Goal: Task Accomplishment & Management: Complete application form

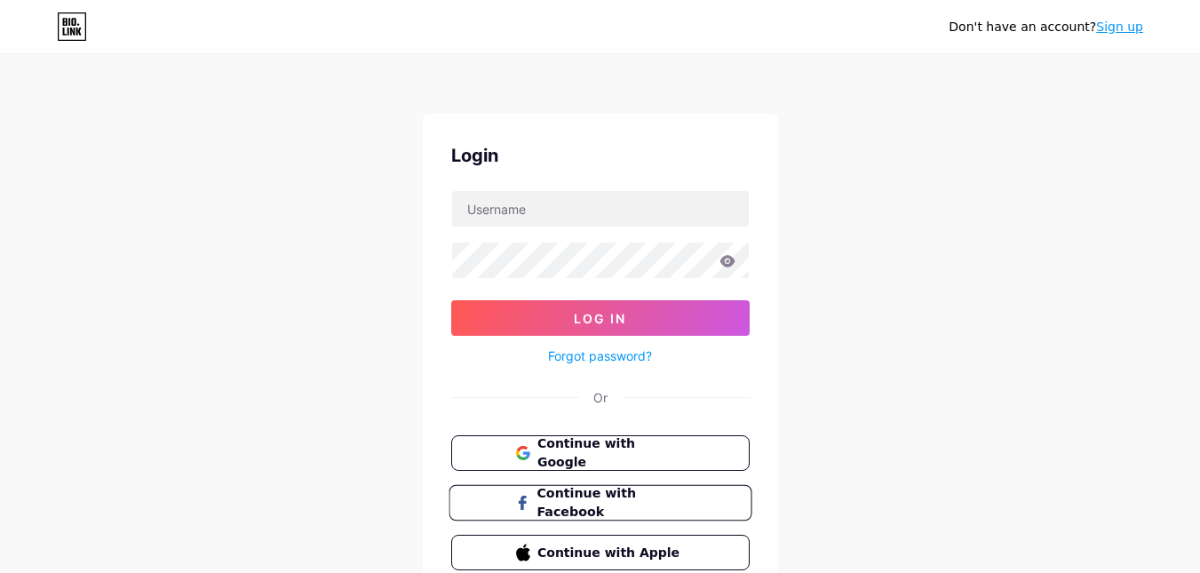
click at [581, 496] on span "Continue with Facebook" at bounding box center [611, 503] width 148 height 38
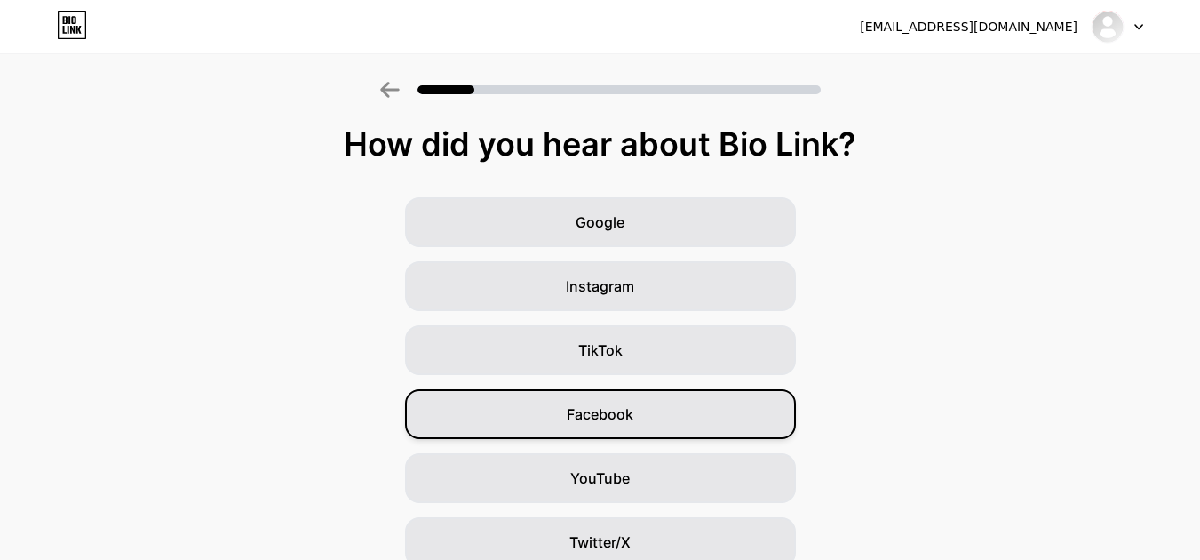
click at [559, 413] on div "Facebook" at bounding box center [600, 414] width 391 height 50
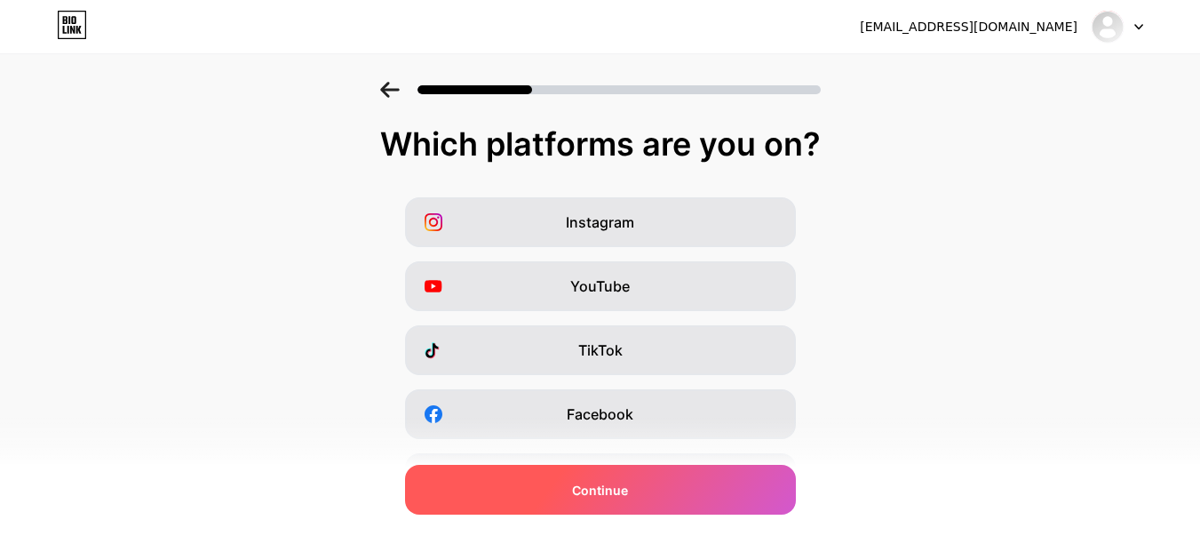
click at [589, 493] on span "Continue" at bounding box center [600, 490] width 56 height 19
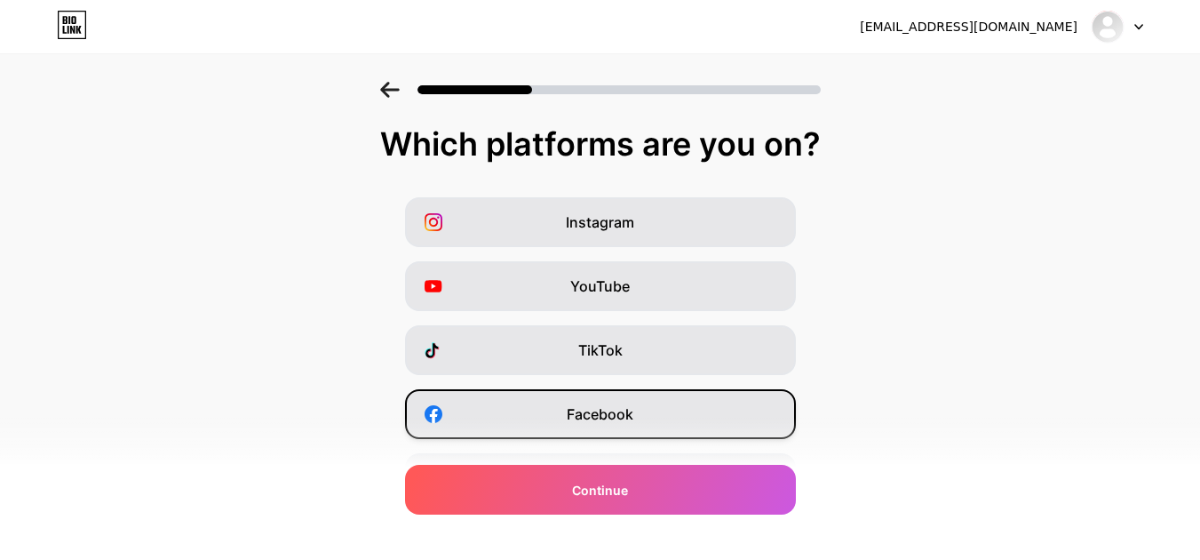
click at [586, 404] on span "Facebook" at bounding box center [600, 413] width 67 height 21
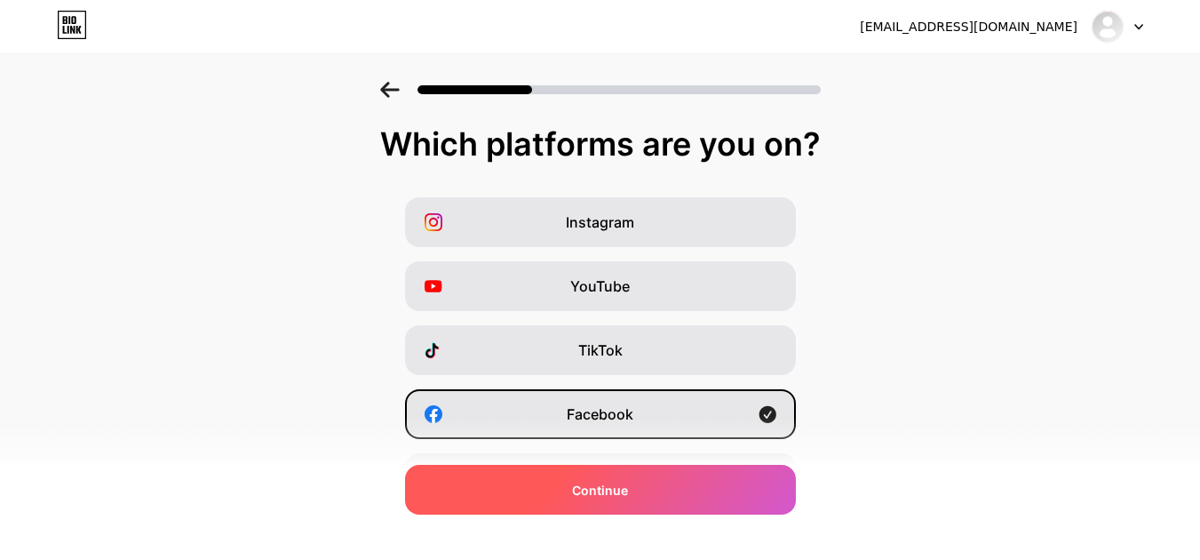
click at [578, 494] on div "Continue" at bounding box center [600, 490] width 391 height 50
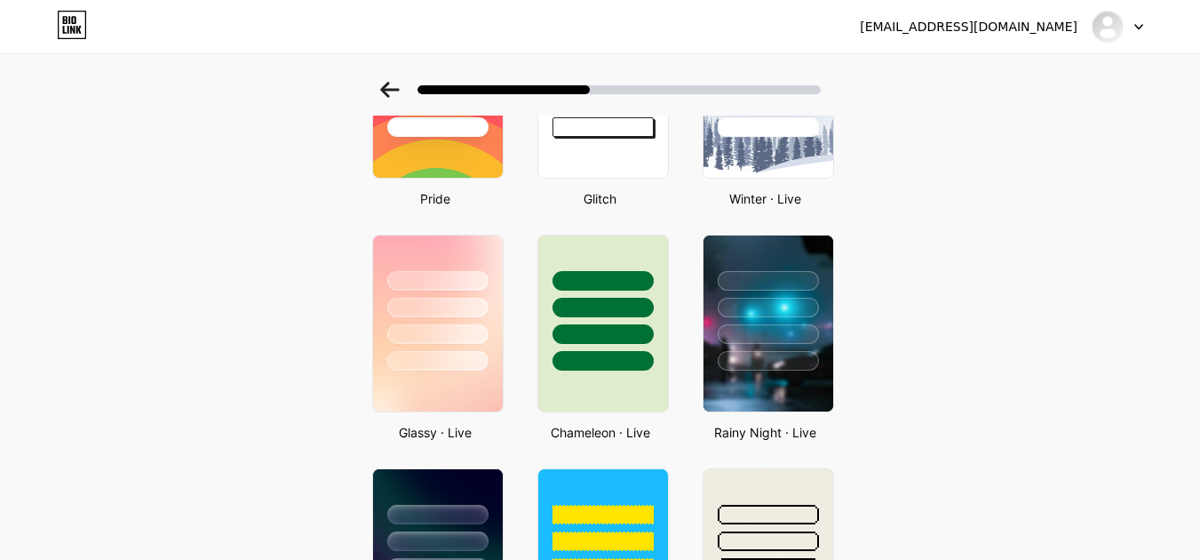
scroll to position [433, 0]
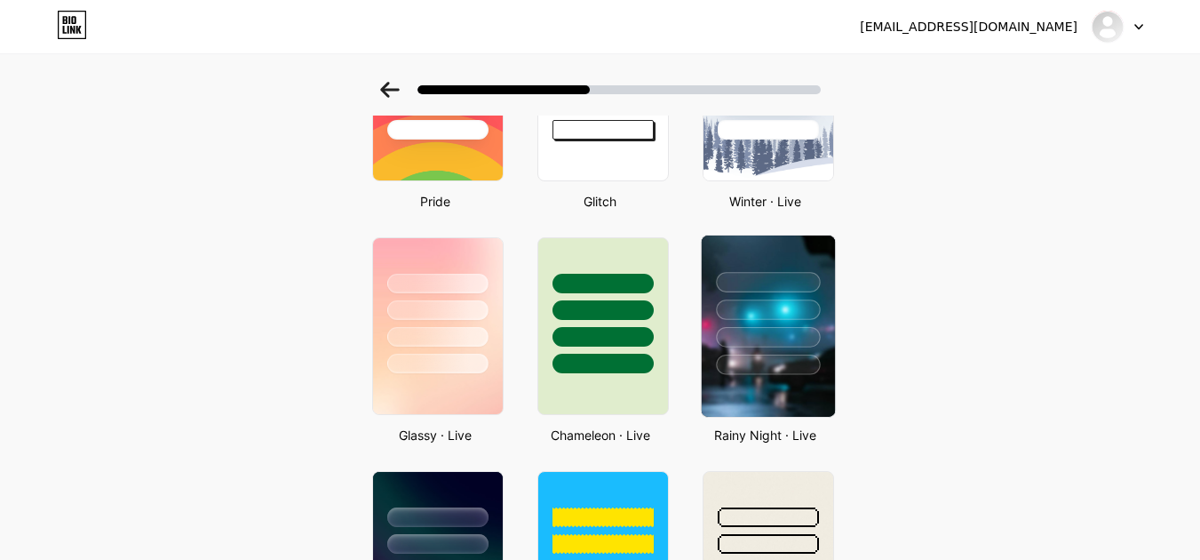
click at [780, 352] on div at bounding box center [767, 305] width 133 height 140
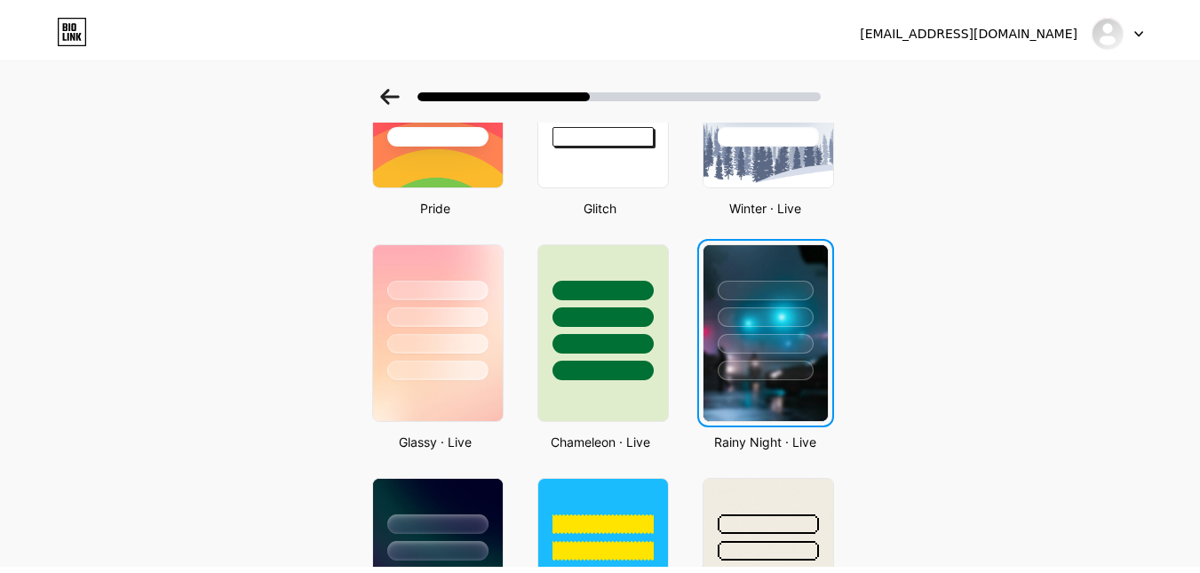
scroll to position [0, 0]
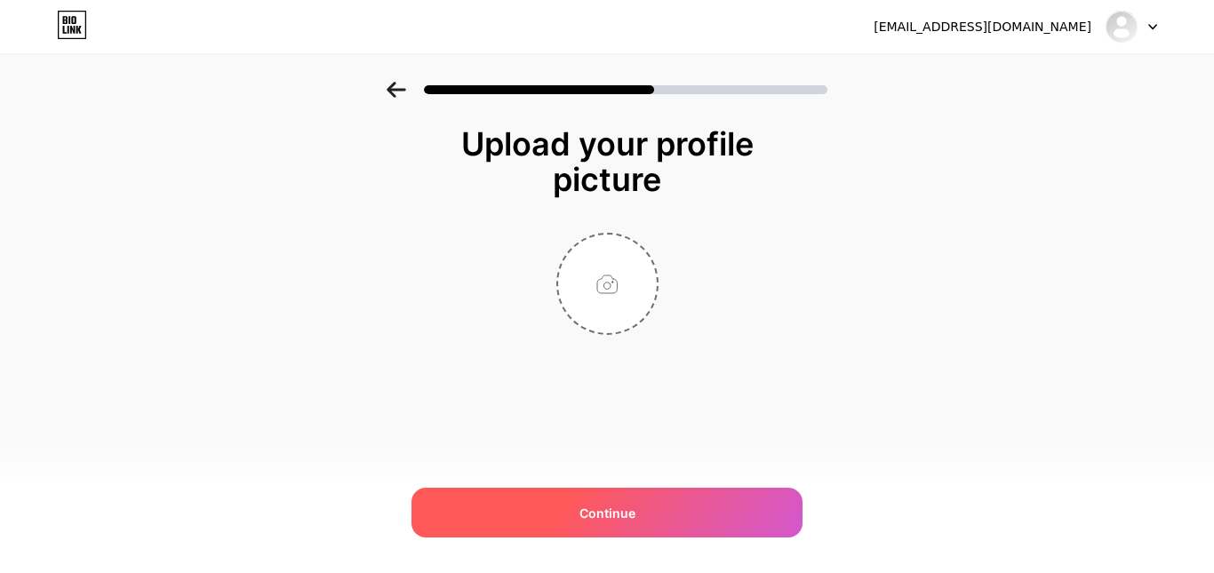
click at [565, 499] on div "Continue" at bounding box center [606, 513] width 391 height 50
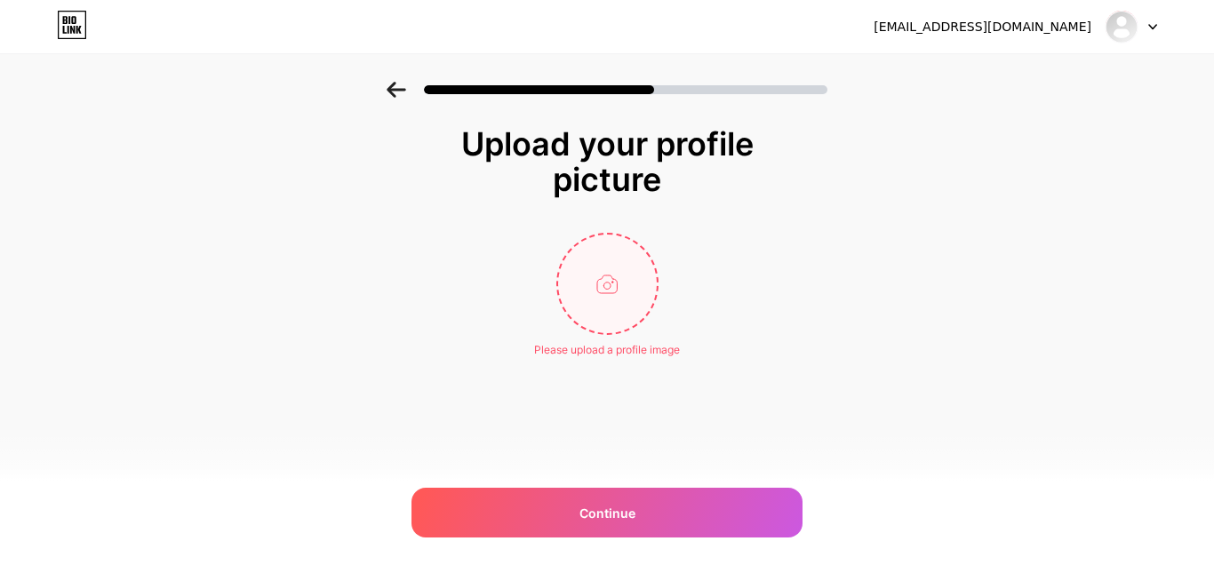
click at [589, 299] on input "file" at bounding box center [607, 284] width 99 height 99
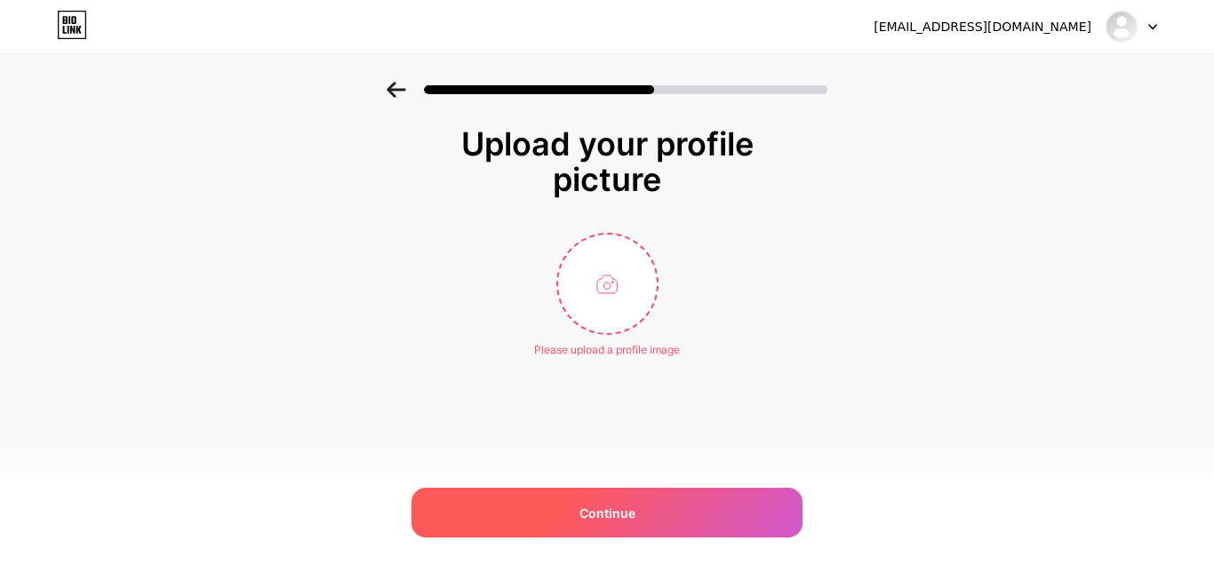
click at [663, 495] on div "Continue" at bounding box center [606, 513] width 391 height 50
click at [624, 516] on span "Continue" at bounding box center [607, 513] width 56 height 19
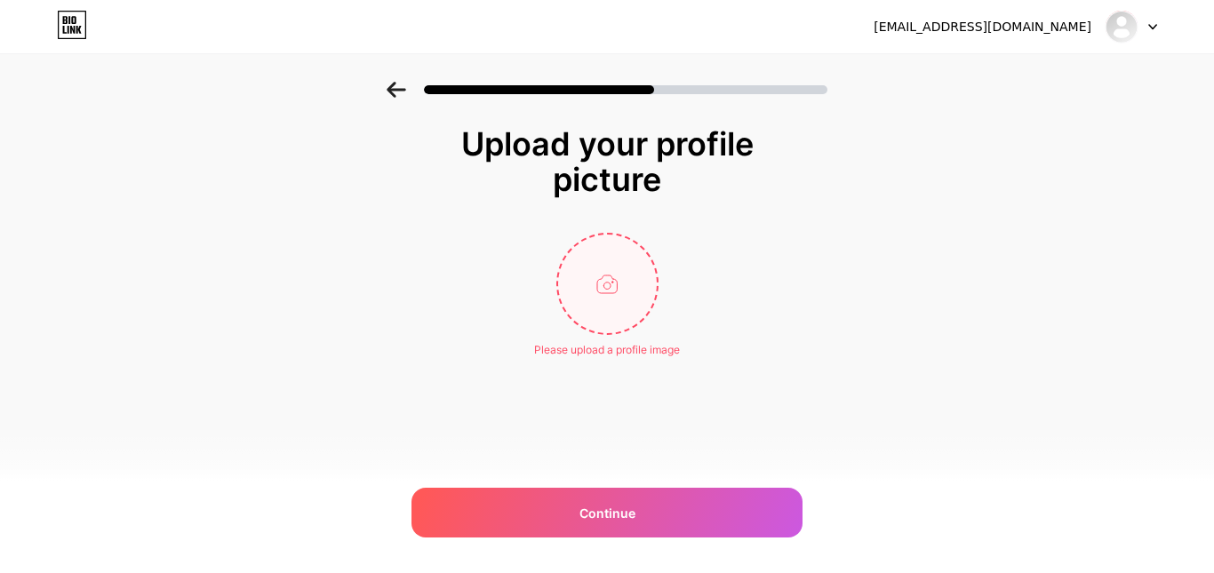
click at [610, 264] on input "file" at bounding box center [607, 284] width 99 height 99
type input "C:\fakepath\WhatsApp Image 2025-09-01 at 14.13.08_12068f83.jpg"
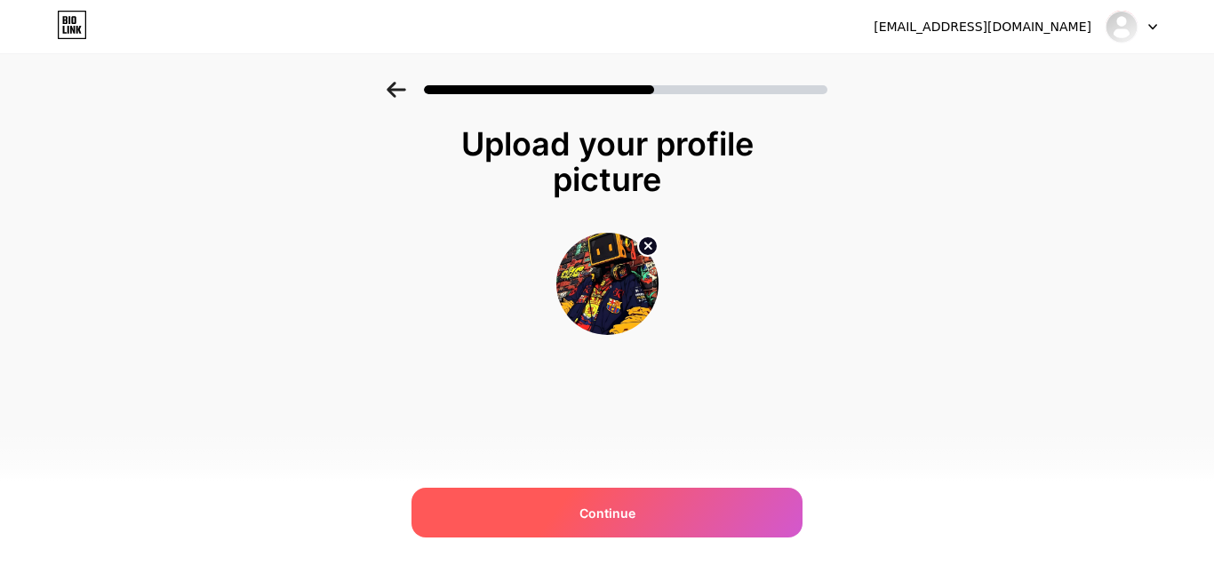
click at [650, 498] on div "Continue" at bounding box center [606, 513] width 391 height 50
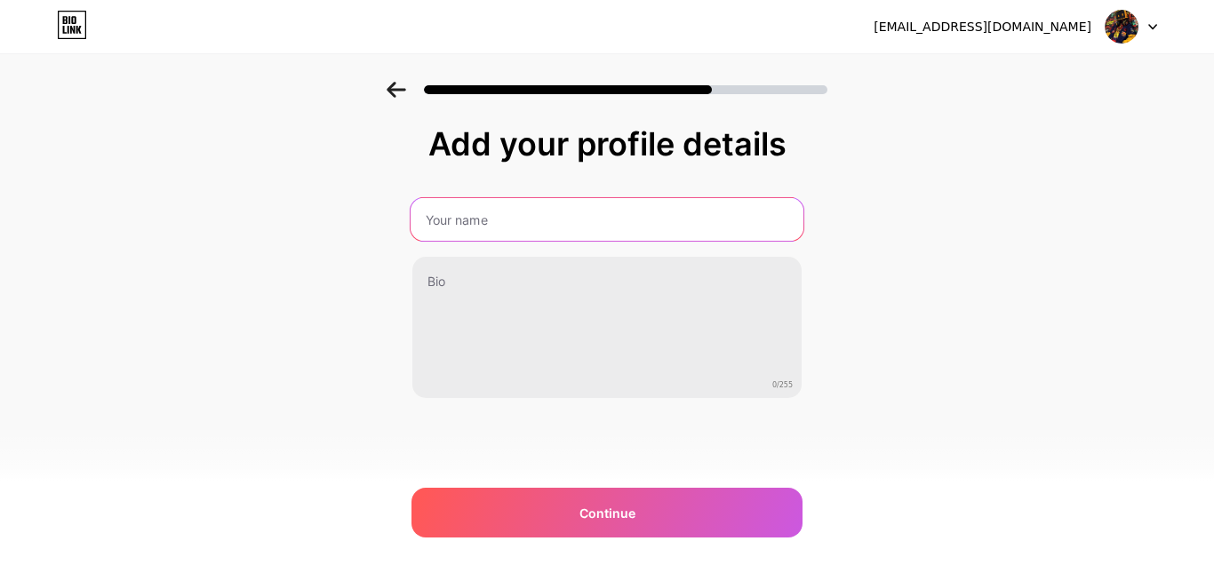
click at [602, 227] on input "text" at bounding box center [607, 219] width 393 height 43
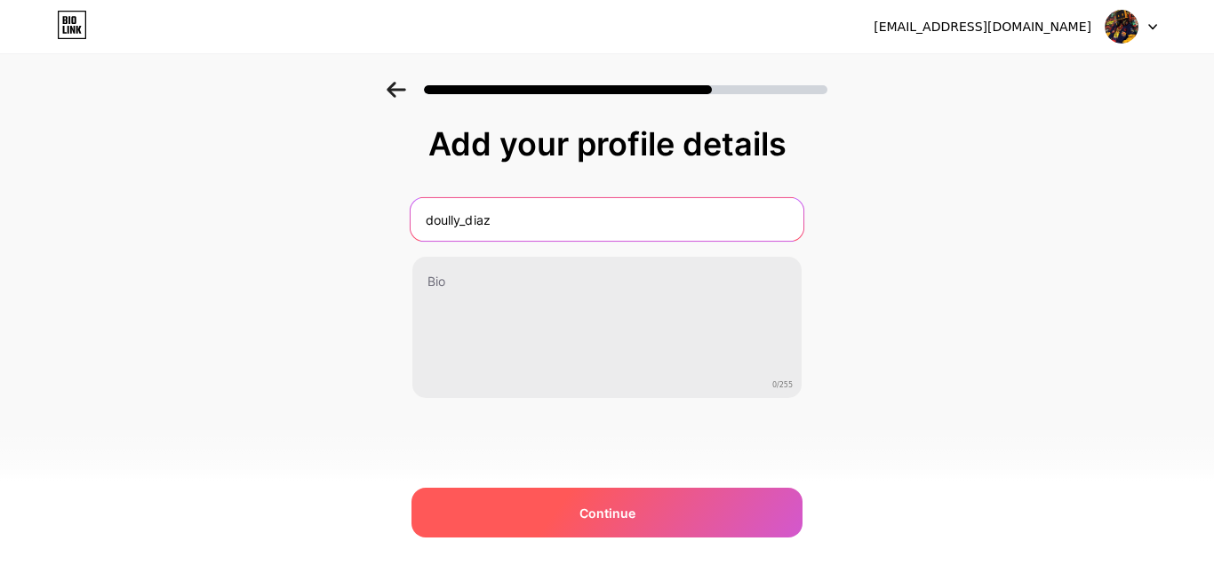
type input "doully_diaz"
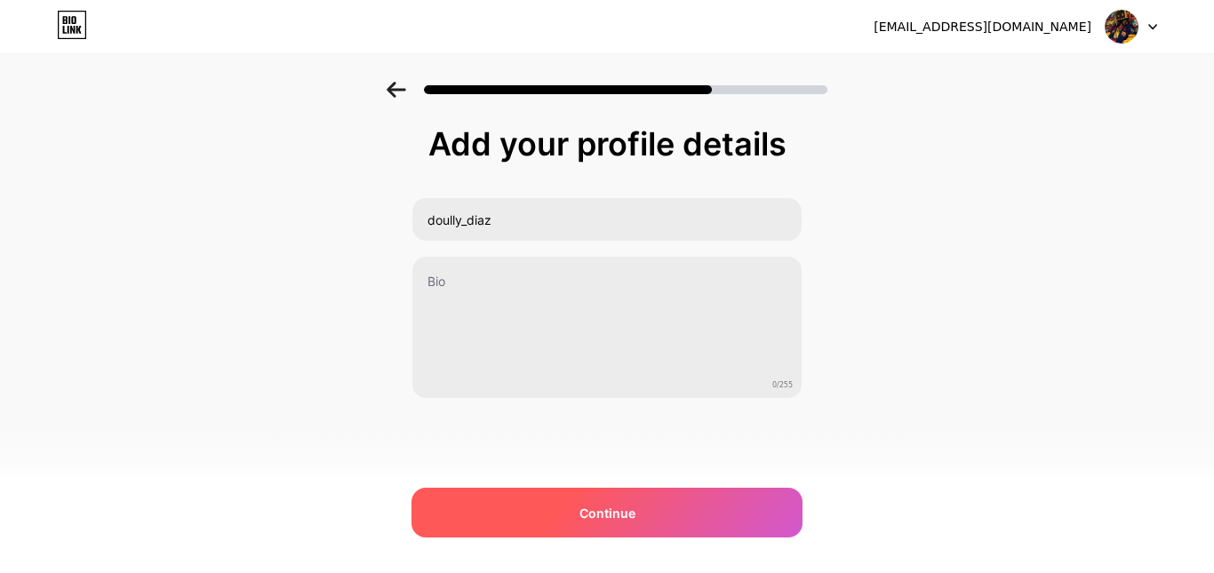
click at [660, 498] on div "Continue" at bounding box center [606, 513] width 391 height 50
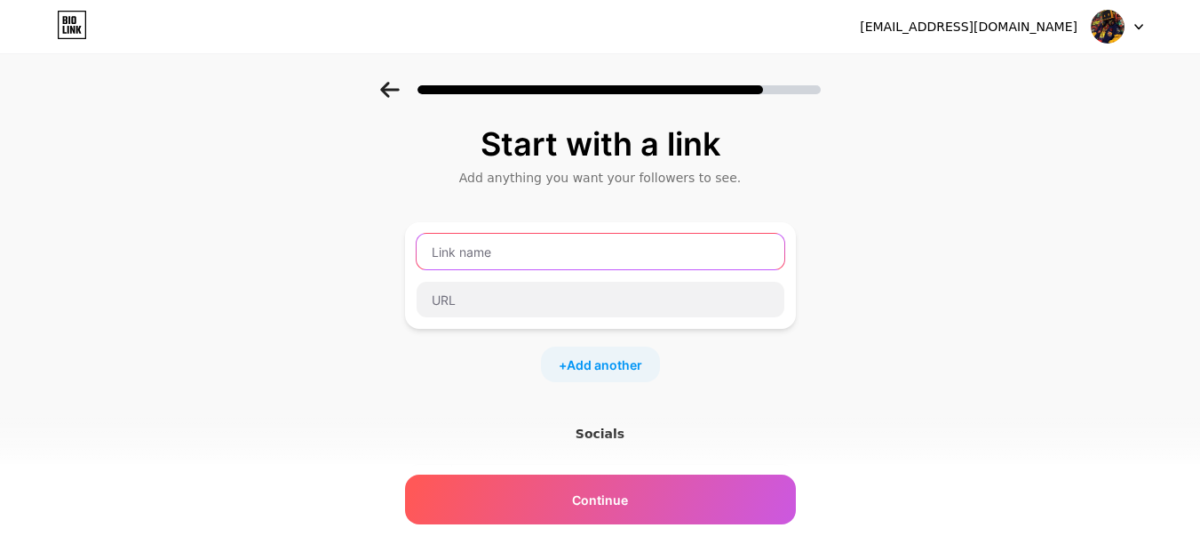
click at [581, 259] on input "text" at bounding box center [601, 252] width 368 height 36
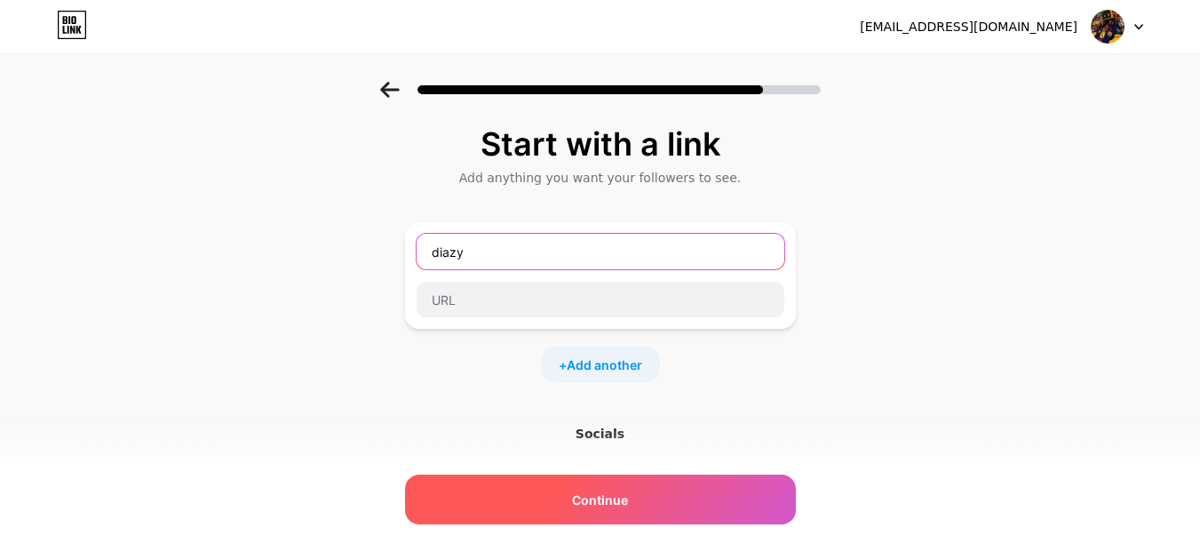
type input "diazy"
click at [531, 486] on div "Continue" at bounding box center [600, 499] width 391 height 50
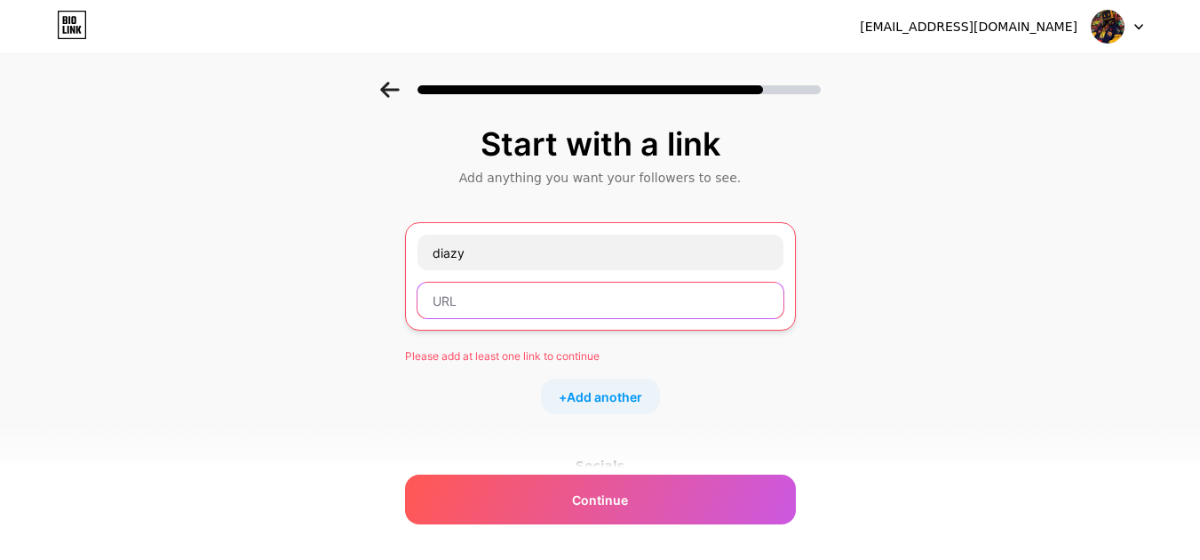
click at [512, 302] on input "text" at bounding box center [601, 301] width 366 height 36
paste input "https://biolinkme.xyz/vajoyo"
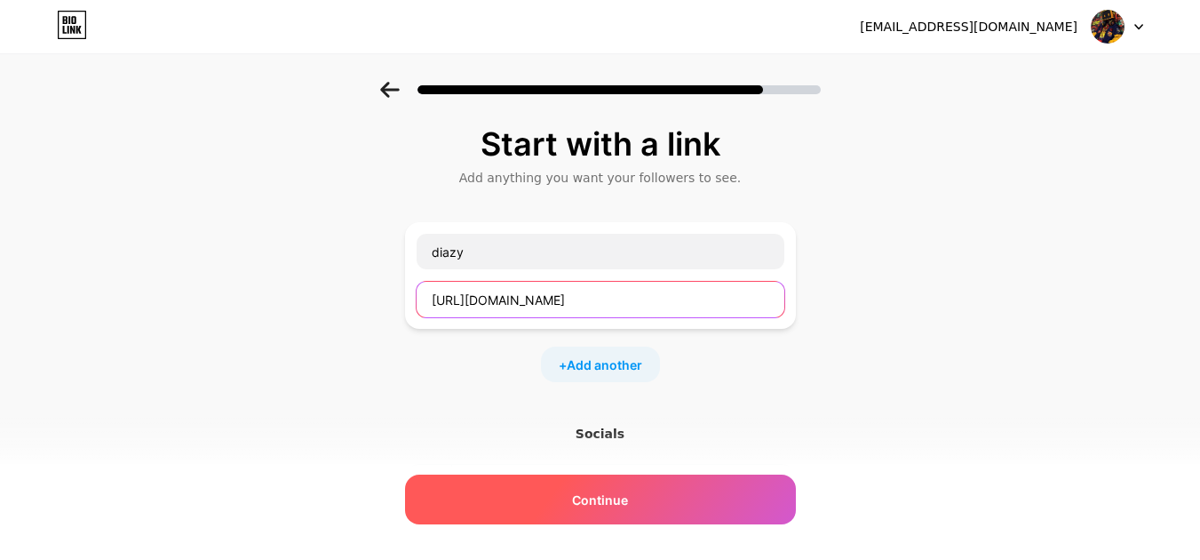
type input "https://biolinkme.xyz/vajoyo"
click at [598, 493] on span "Continue" at bounding box center [600, 499] width 56 height 19
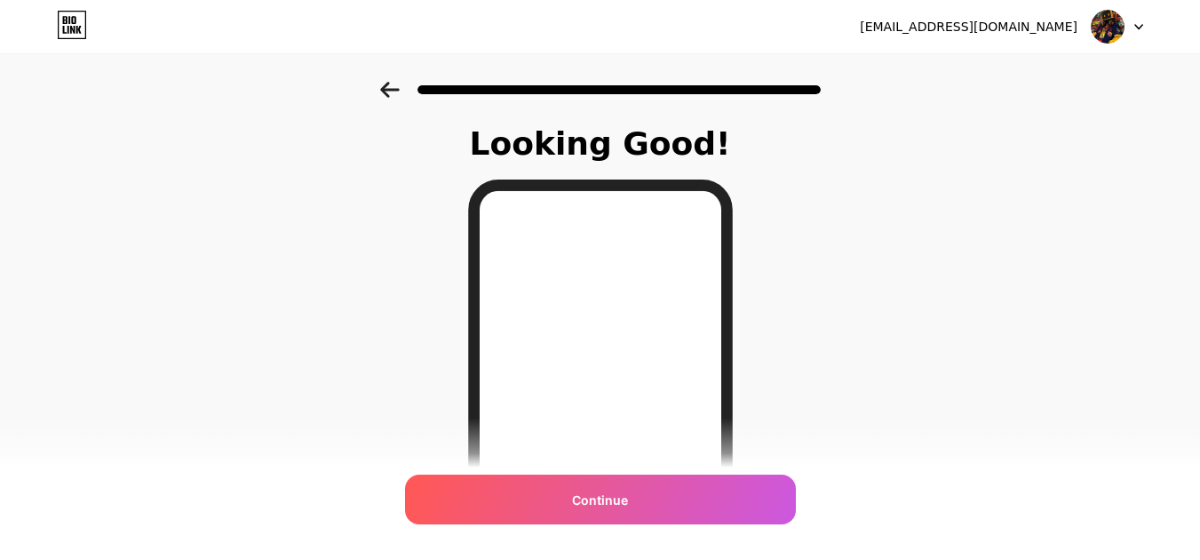
click at [598, 493] on span "Continue" at bounding box center [600, 499] width 56 height 19
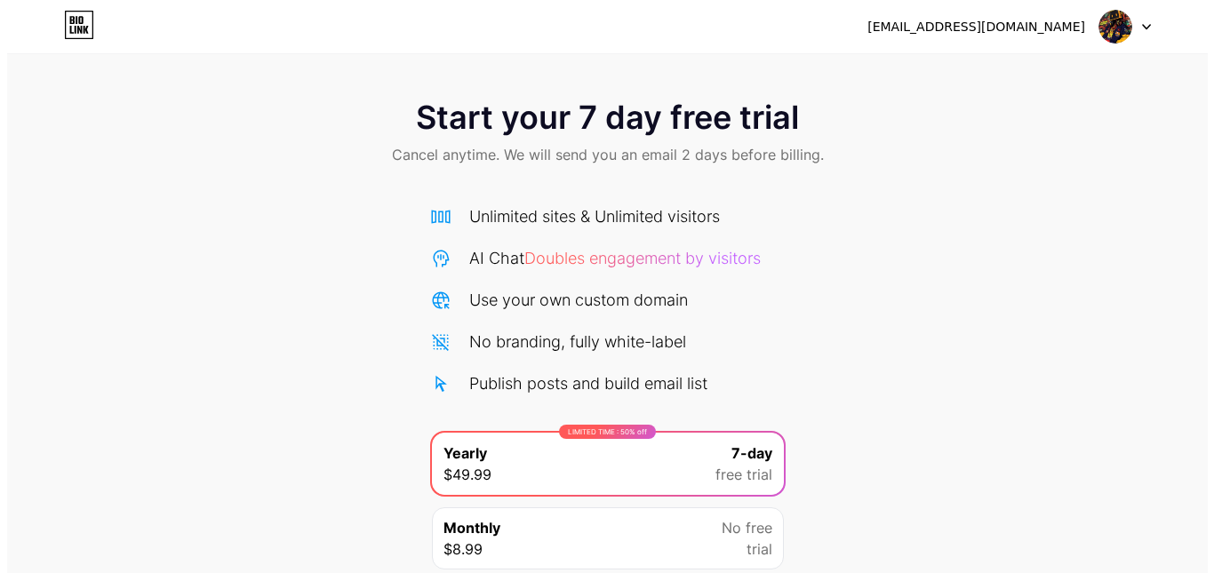
scroll to position [142, 0]
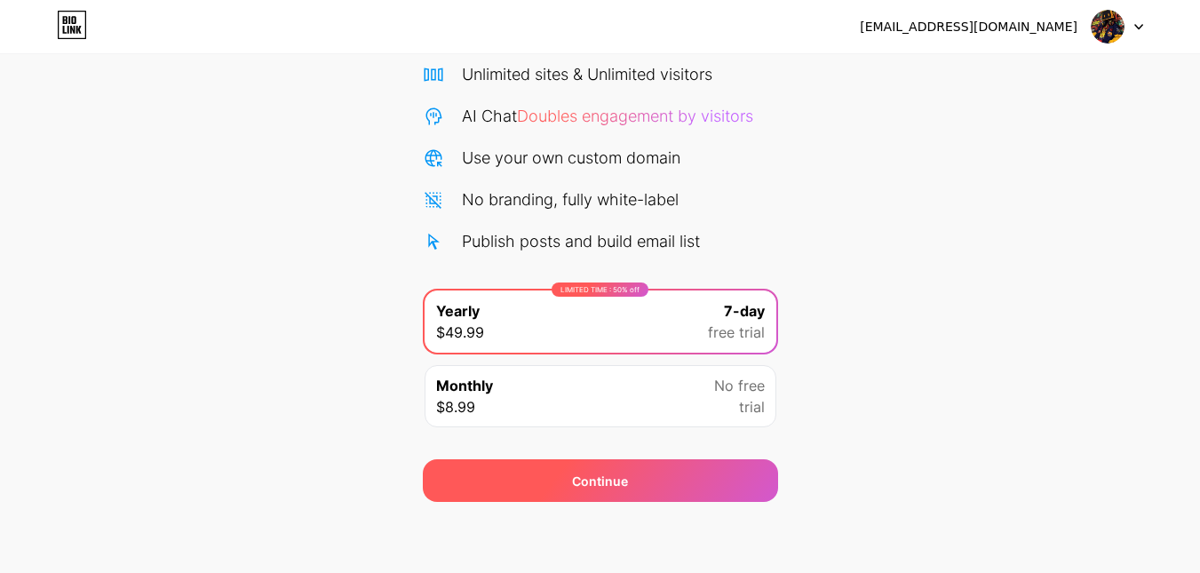
click at [546, 488] on div "Continue" at bounding box center [600, 480] width 355 height 43
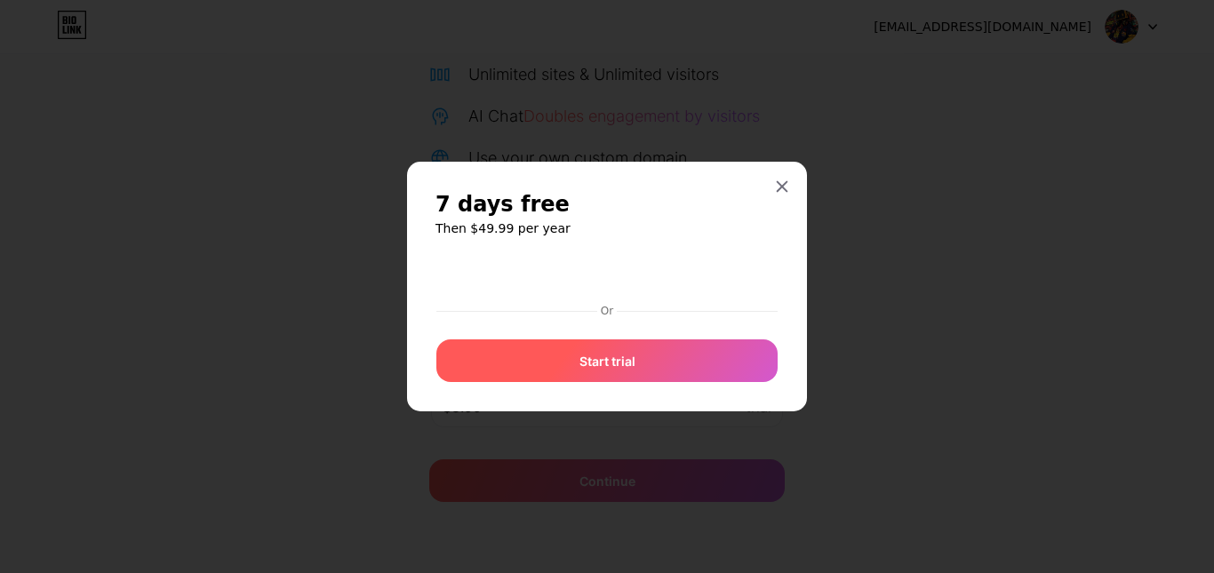
click at [606, 357] on span "Start trial" at bounding box center [607, 361] width 56 height 19
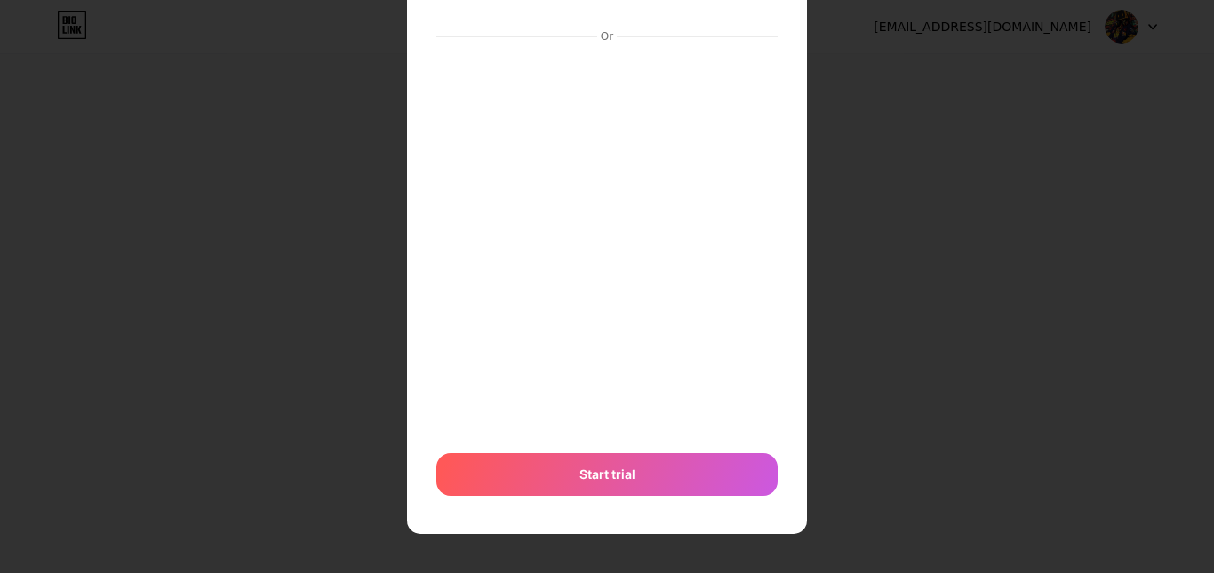
scroll to position [152, 0]
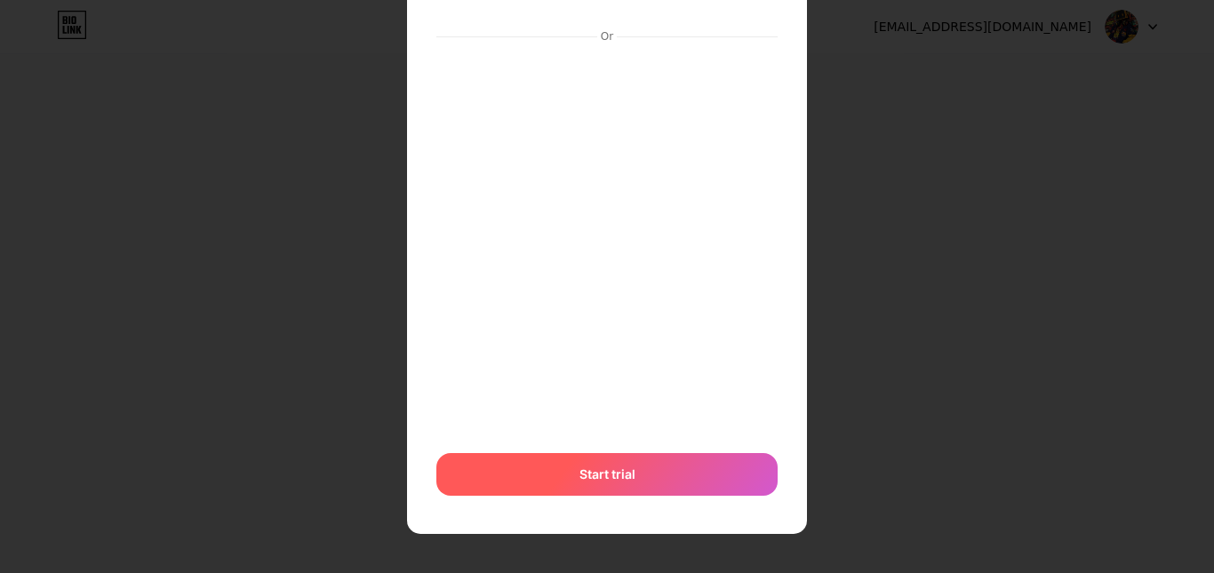
click at [553, 460] on div "Start trial" at bounding box center [606, 474] width 341 height 43
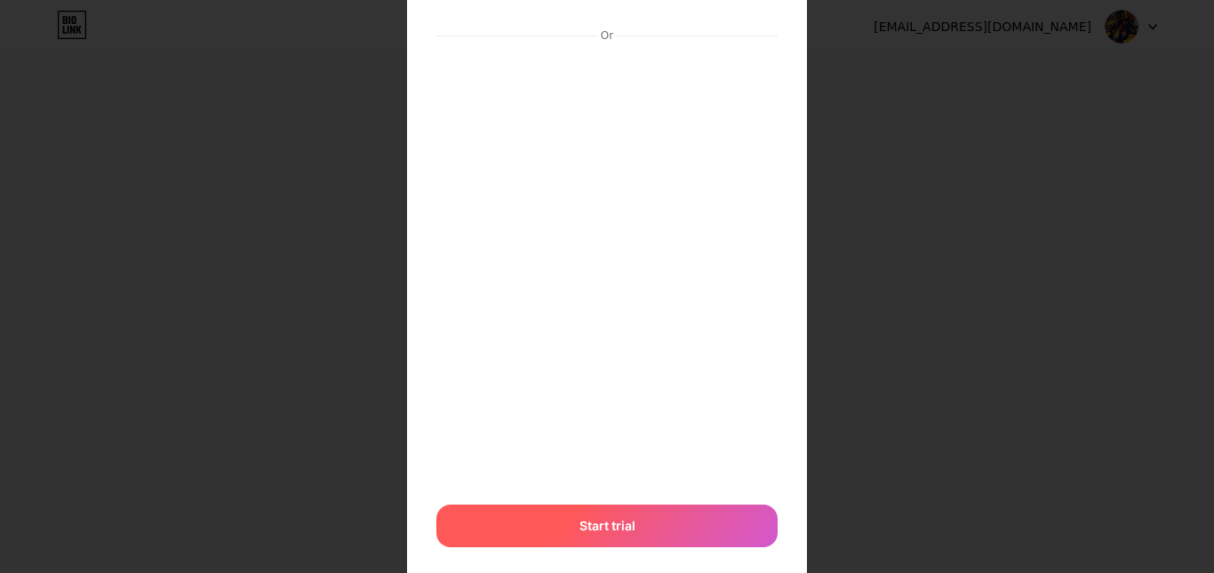
scroll to position [167, 0]
